Goal: Complete application form

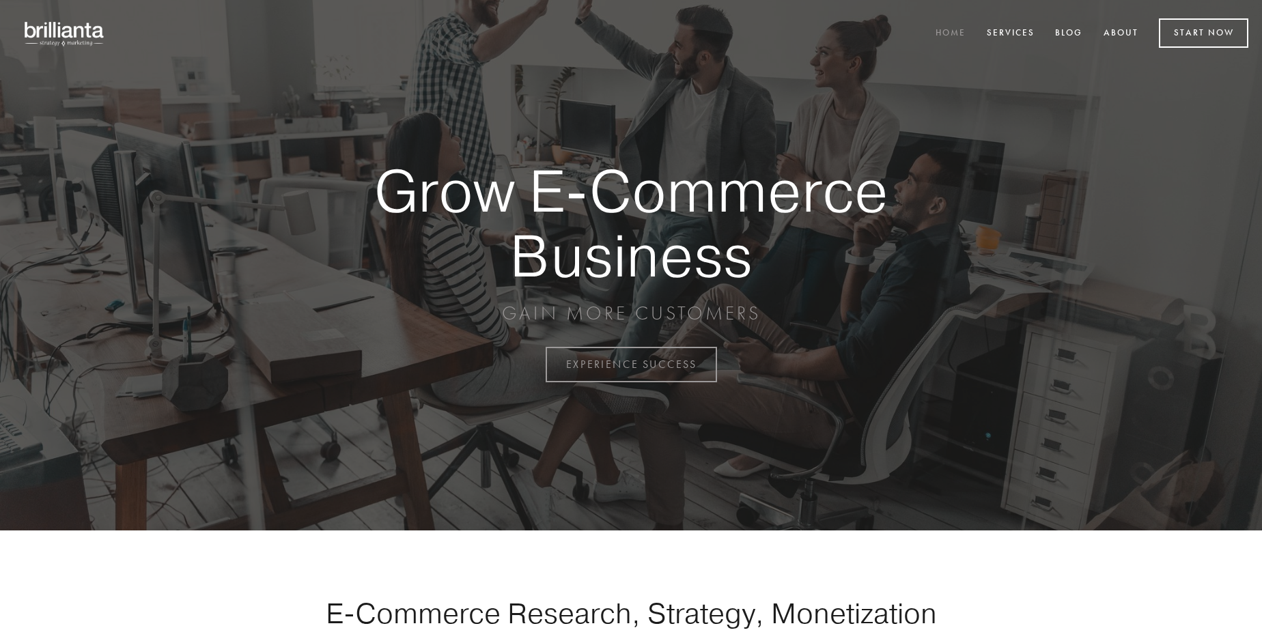
scroll to position [3579, 0]
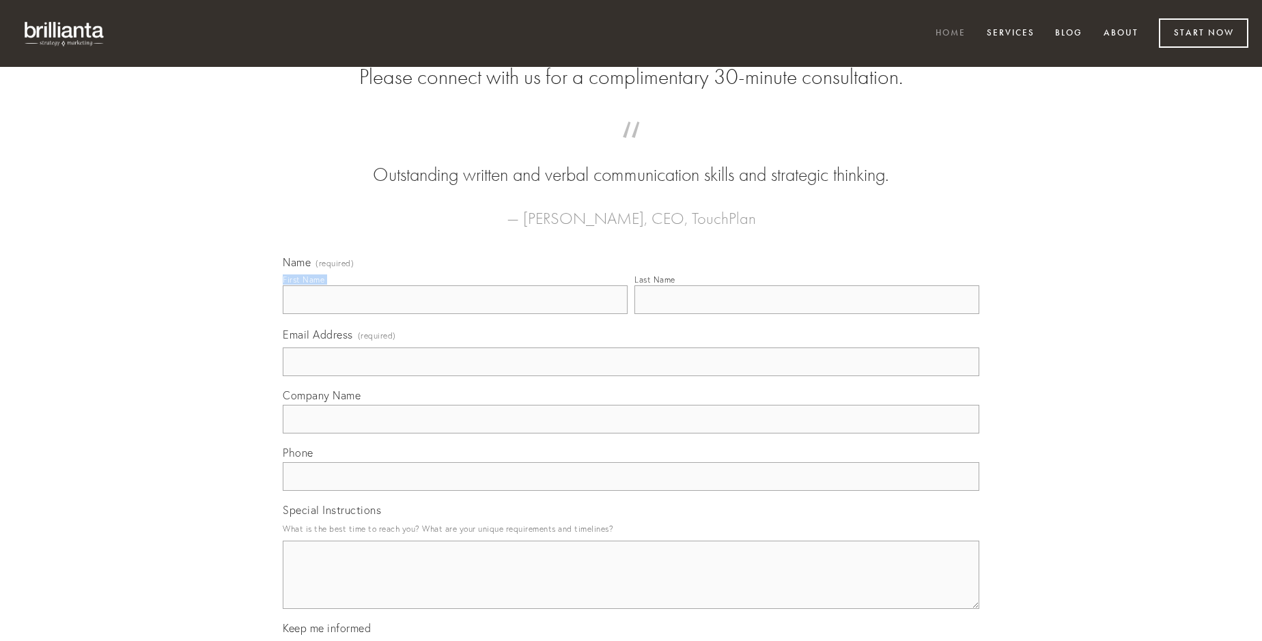
type input "[PERSON_NAME]"
click at [806, 314] on input "Last Name" at bounding box center [806, 299] width 345 height 29
type input "[PERSON_NAME]"
click at [631, 376] on input "Email Address (required)" at bounding box center [631, 362] width 696 height 29
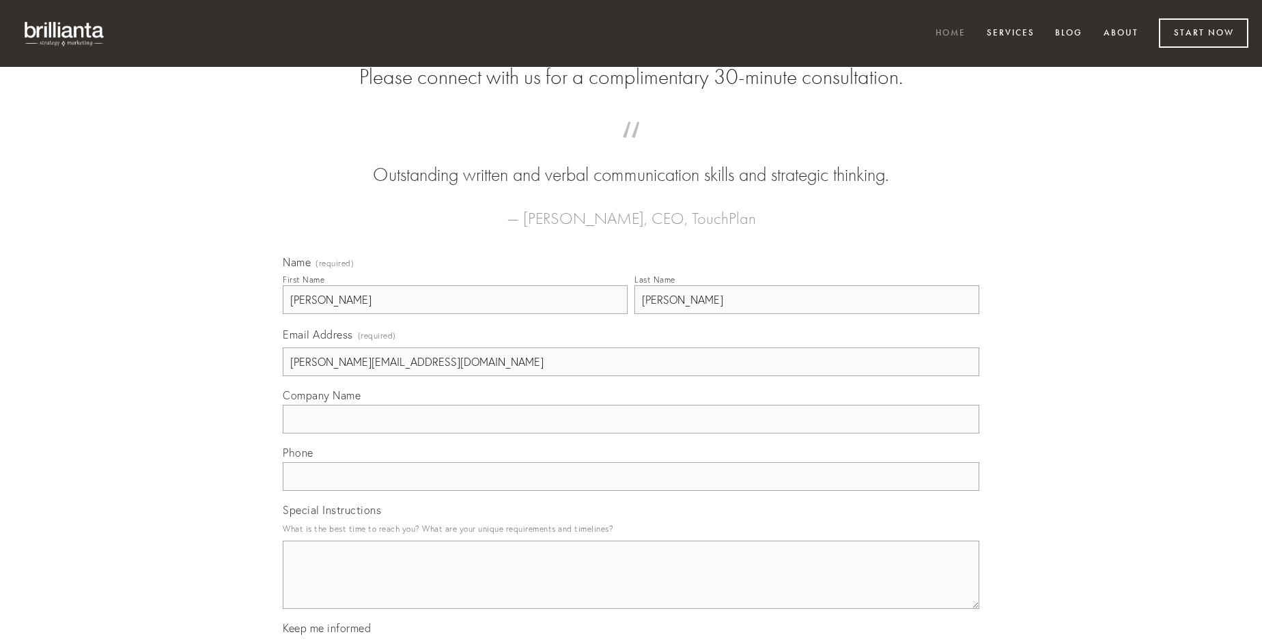
type input "[PERSON_NAME][EMAIL_ADDRESS][DOMAIN_NAME]"
click at [631, 434] on input "Company Name" at bounding box center [631, 419] width 696 height 29
type input "fugit"
click at [631, 491] on input "text" at bounding box center [631, 476] width 696 height 29
click at [631, 587] on textarea "Special Instructions" at bounding box center [631, 575] width 696 height 68
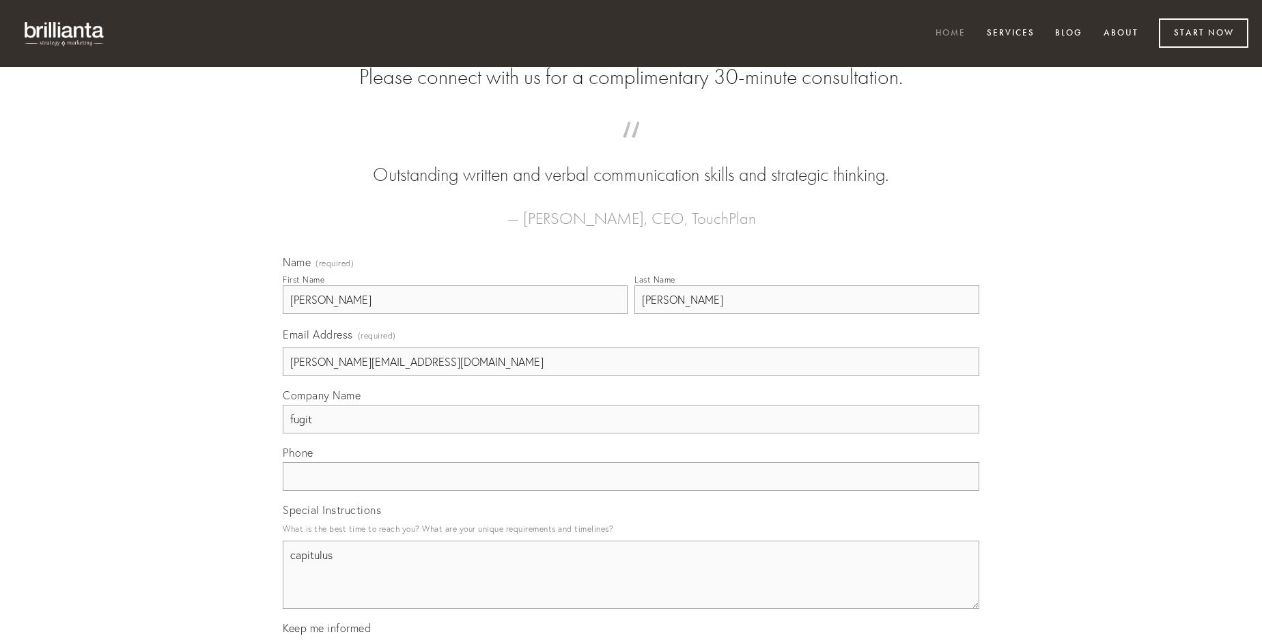
type textarea "capitulus"
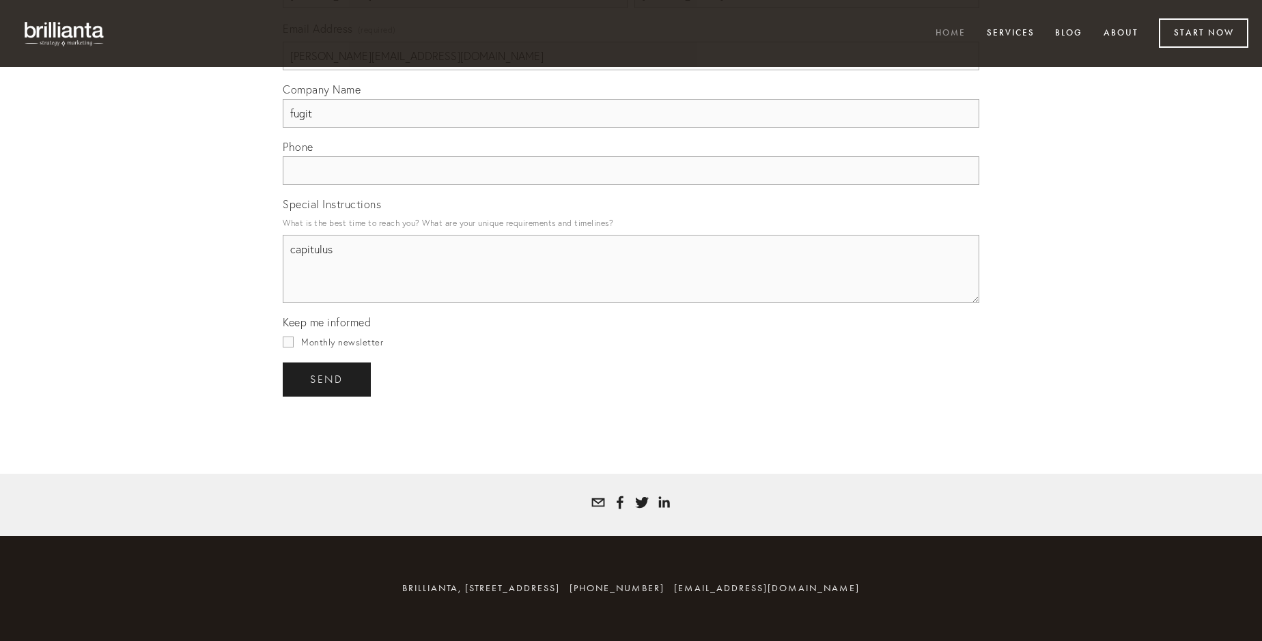
click at [328, 379] on span "send" at bounding box center [326, 379] width 33 height 12
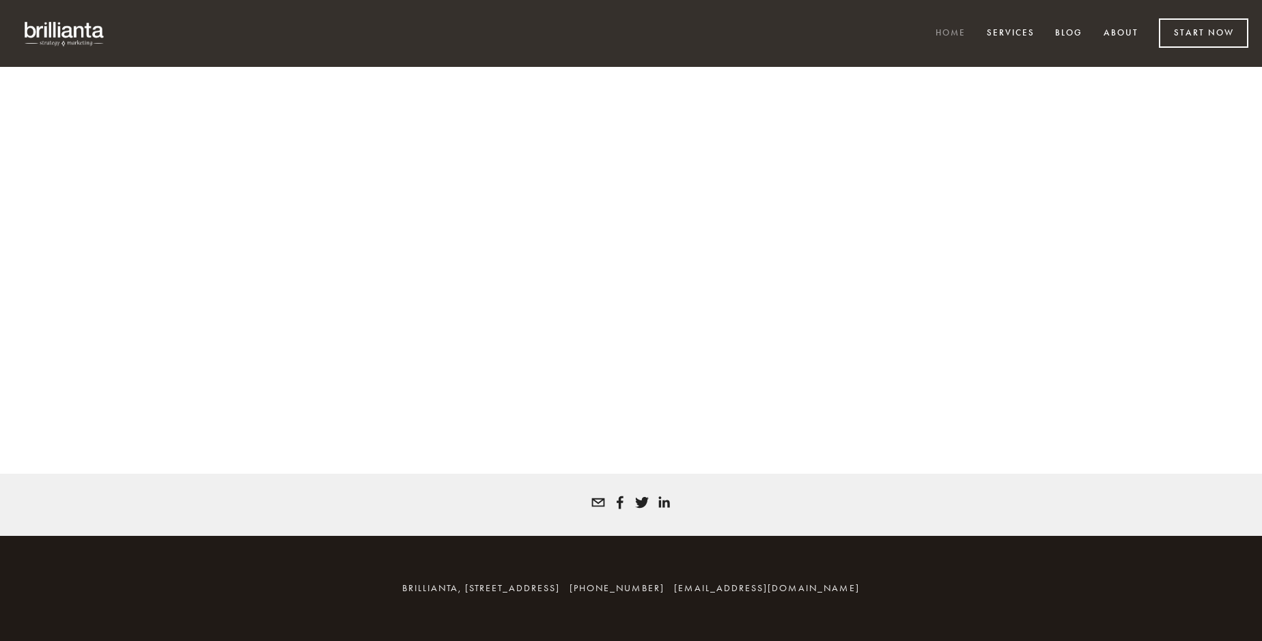
scroll to position [3560, 0]
